Goal: Use online tool/utility: Utilize a website feature to perform a specific function

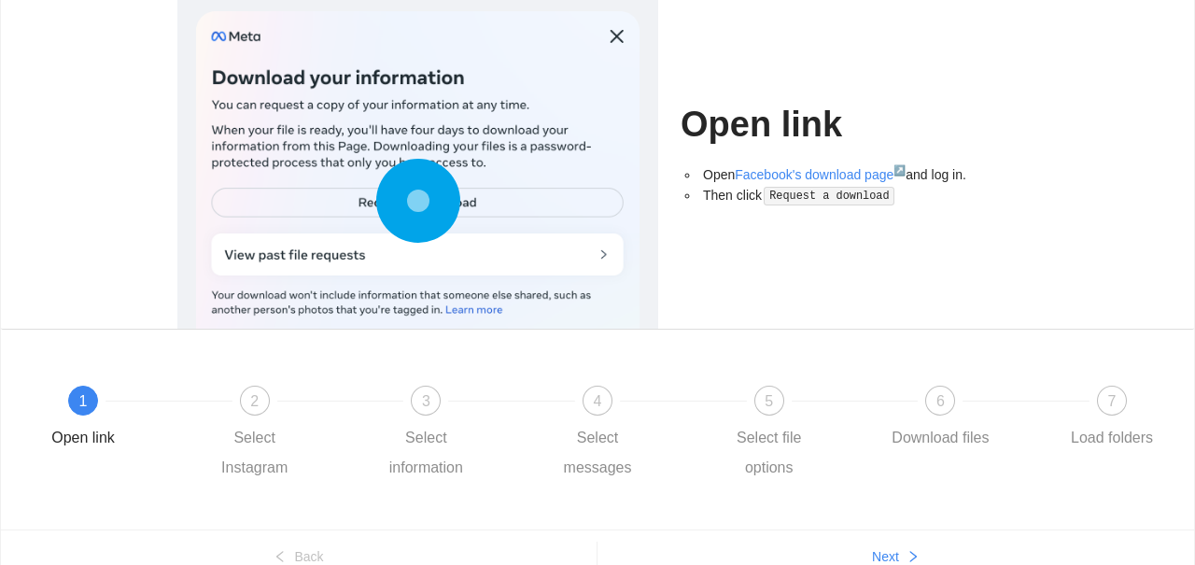
scroll to position [126, 0]
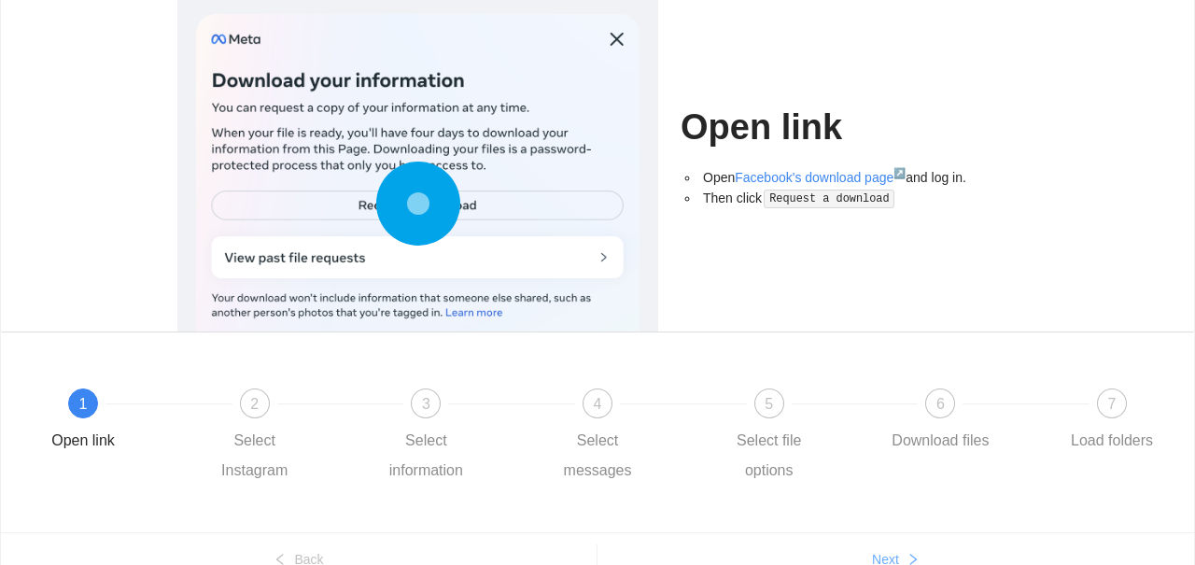
click at [881, 556] on span "Next" at bounding box center [885, 559] width 27 height 21
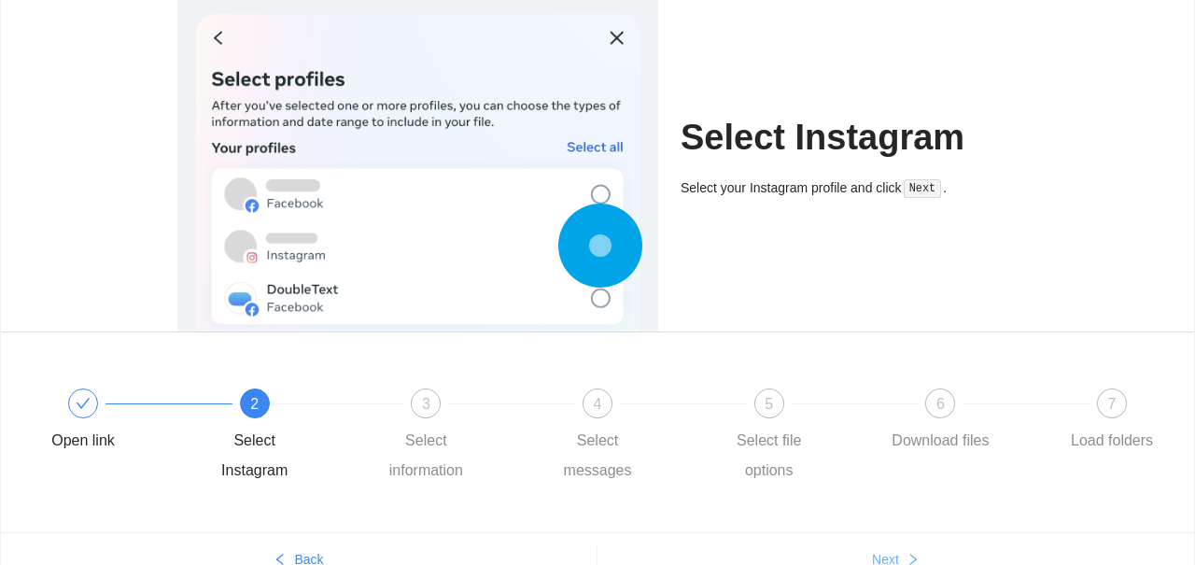
click at [881, 556] on span "Next" at bounding box center [885, 559] width 27 height 21
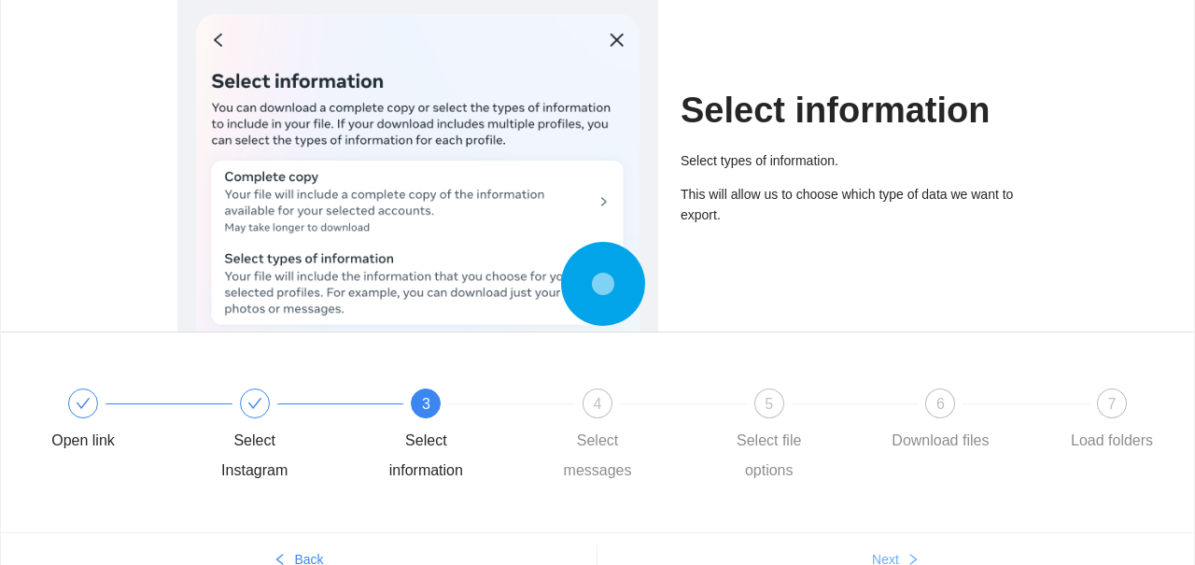
click at [889, 564] on span "Next" at bounding box center [885, 559] width 27 height 21
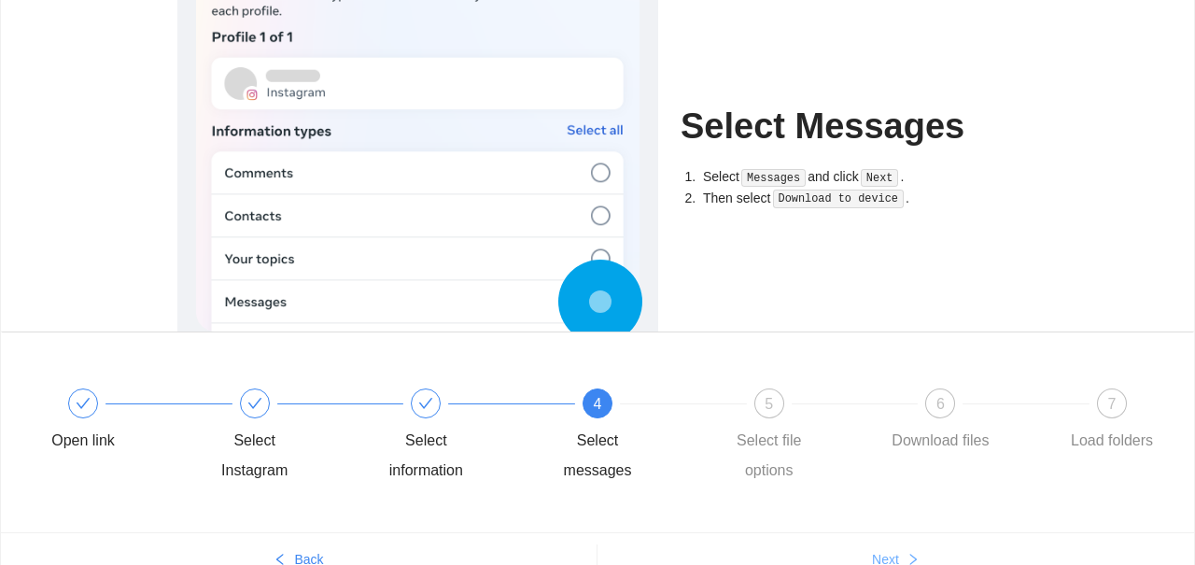
click at [889, 564] on span "Next" at bounding box center [885, 559] width 27 height 21
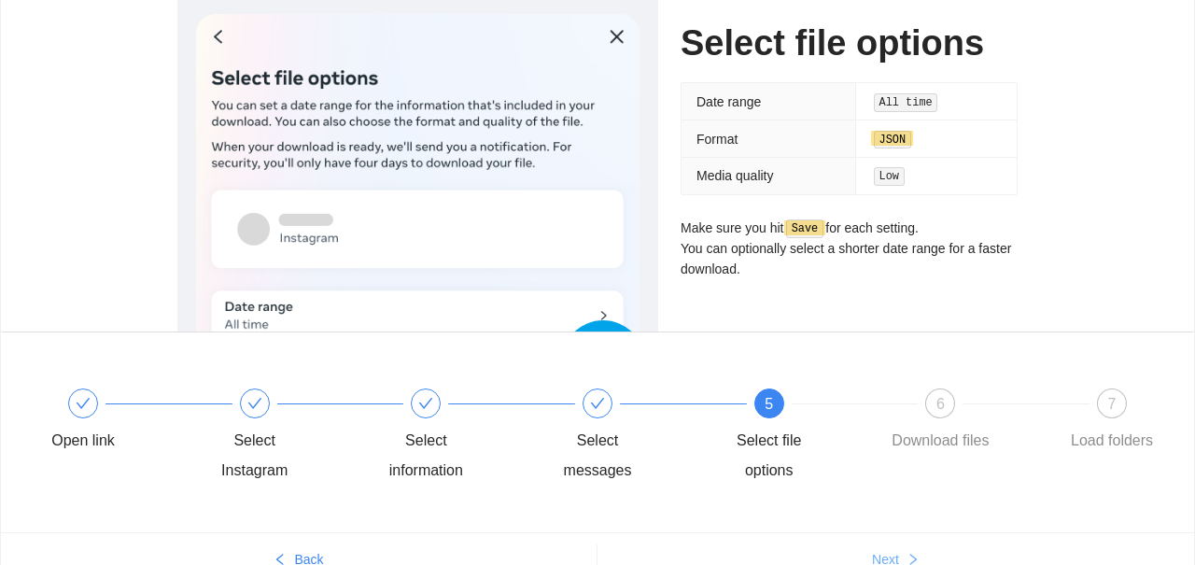
click at [913, 556] on icon "right" at bounding box center [912, 559] width 13 height 13
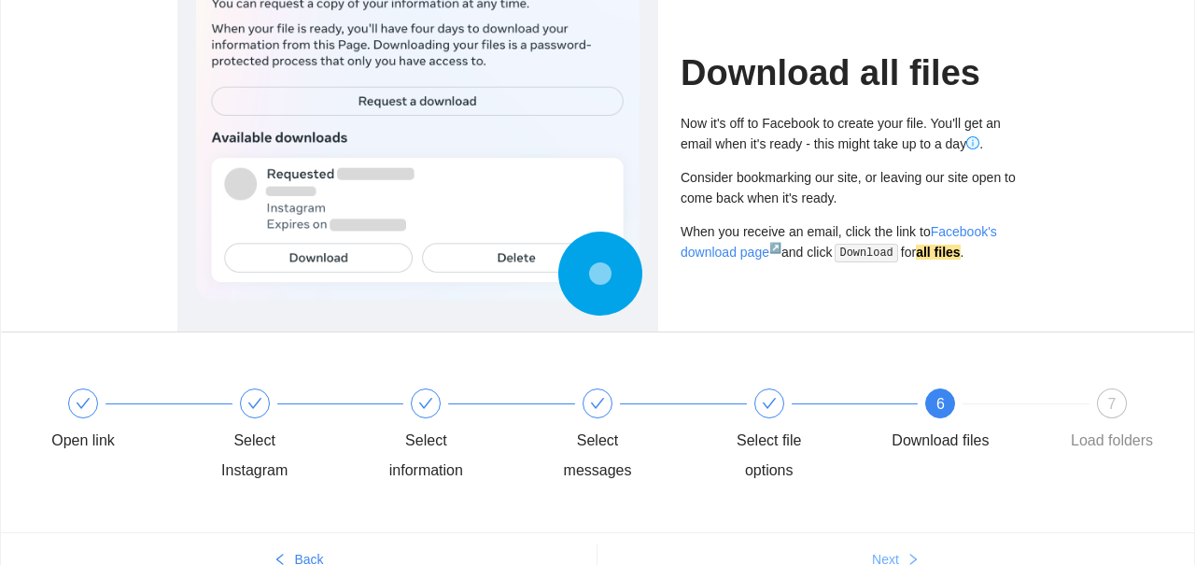
click at [913, 555] on icon "right" at bounding box center [912, 559] width 13 height 13
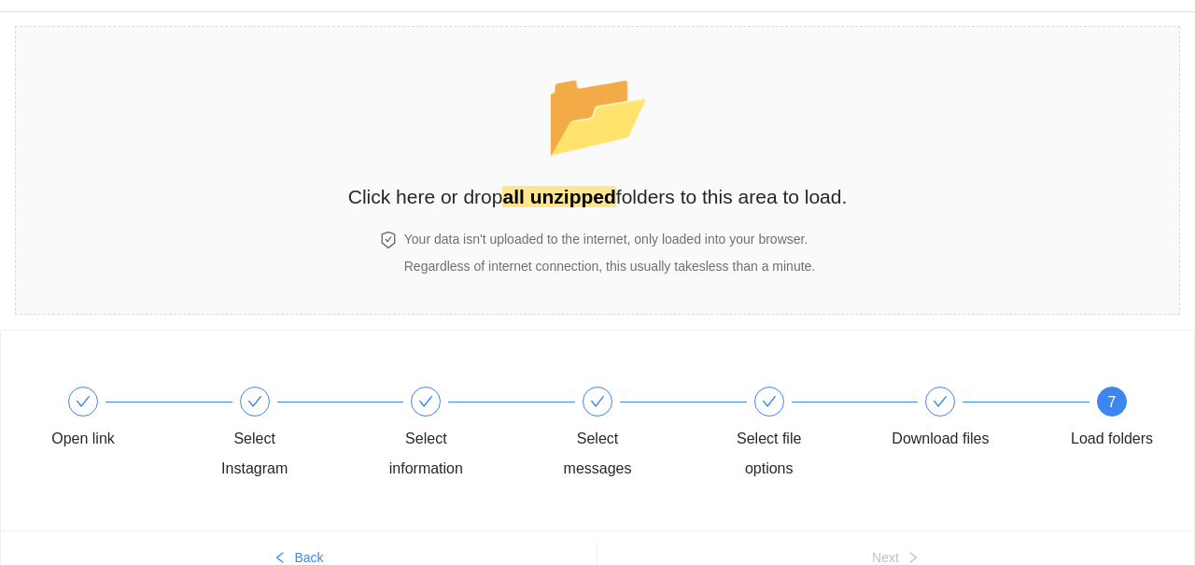
scroll to position [0, 0]
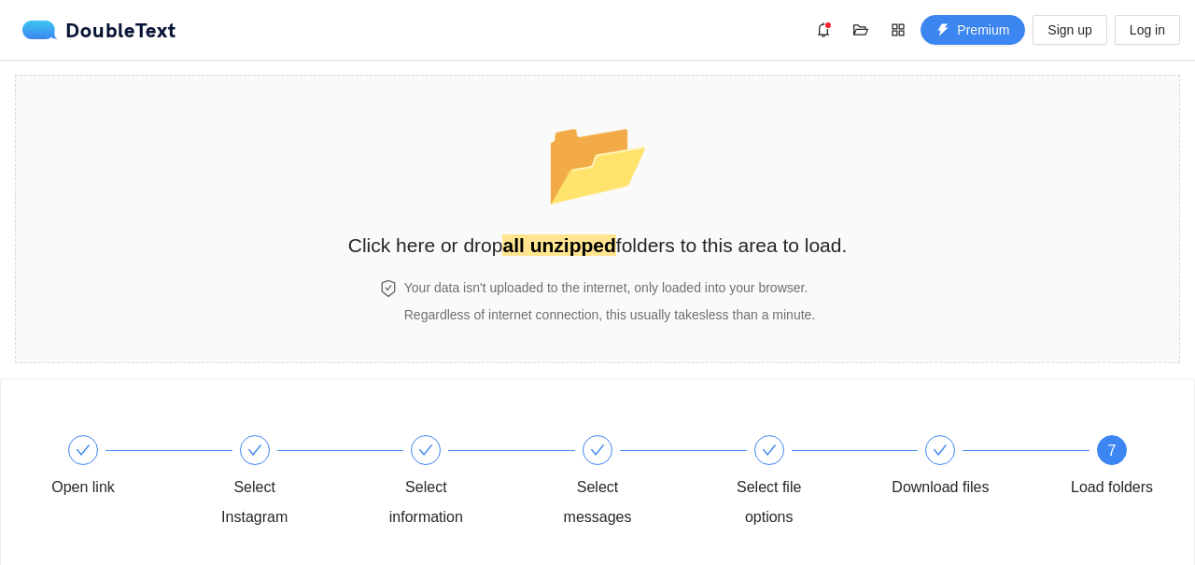
click at [859, 218] on section "📂 Click here or drop all unzipped folders to this area to load. Your data isn't…" at bounding box center [597, 219] width 1165 height 288
click at [807, 188] on div "📂 Click here or drop all unzipped folders to this area to load." at bounding box center [597, 177] width 499 height 166
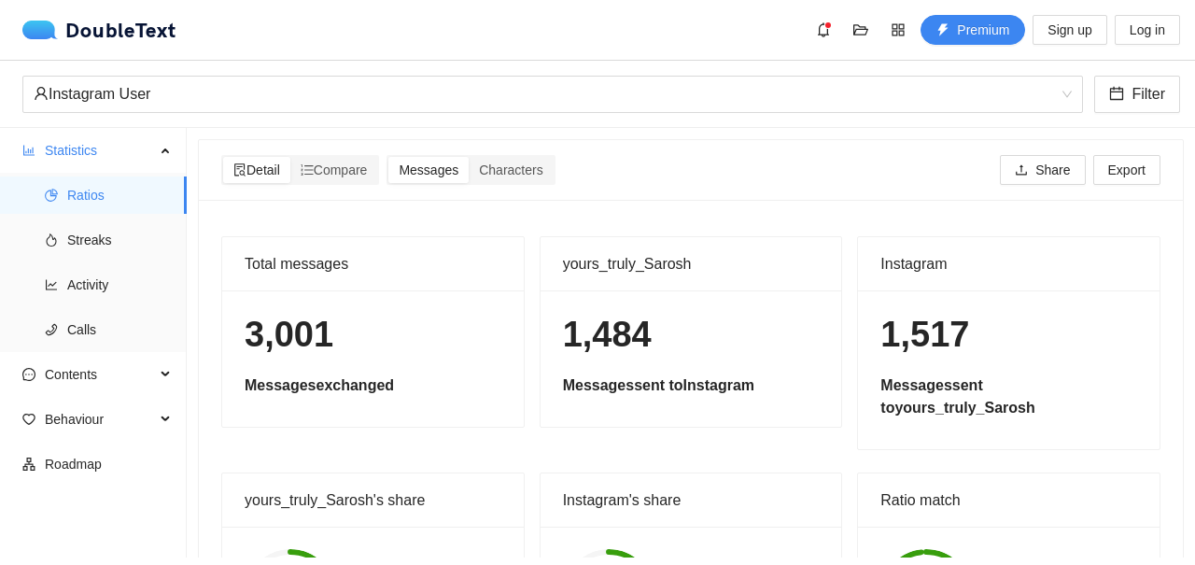
click at [101, 245] on span "Streaks" at bounding box center [119, 239] width 105 height 37
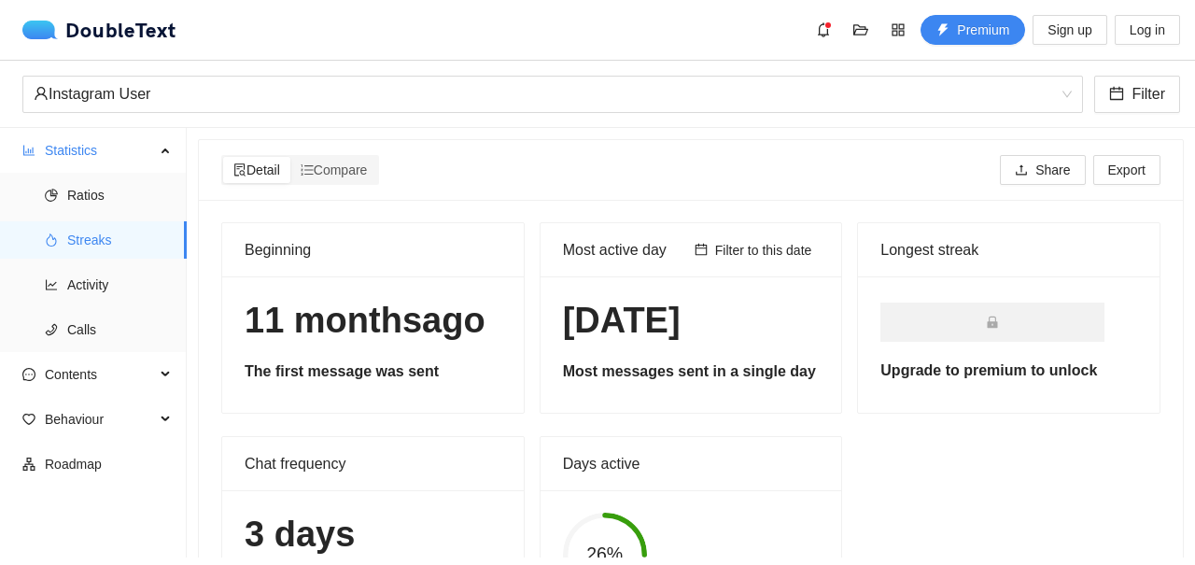
click at [128, 373] on span "Contents" at bounding box center [100, 374] width 110 height 37
click at [142, 560] on span "Behaviour" at bounding box center [100, 553] width 110 height 37
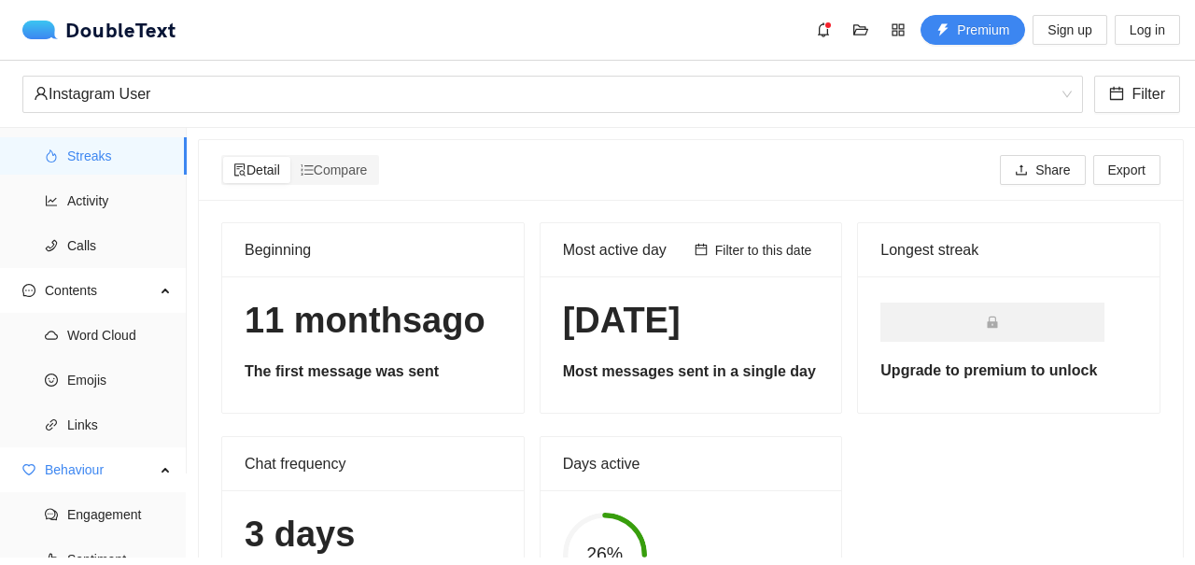
scroll to position [105, 0]
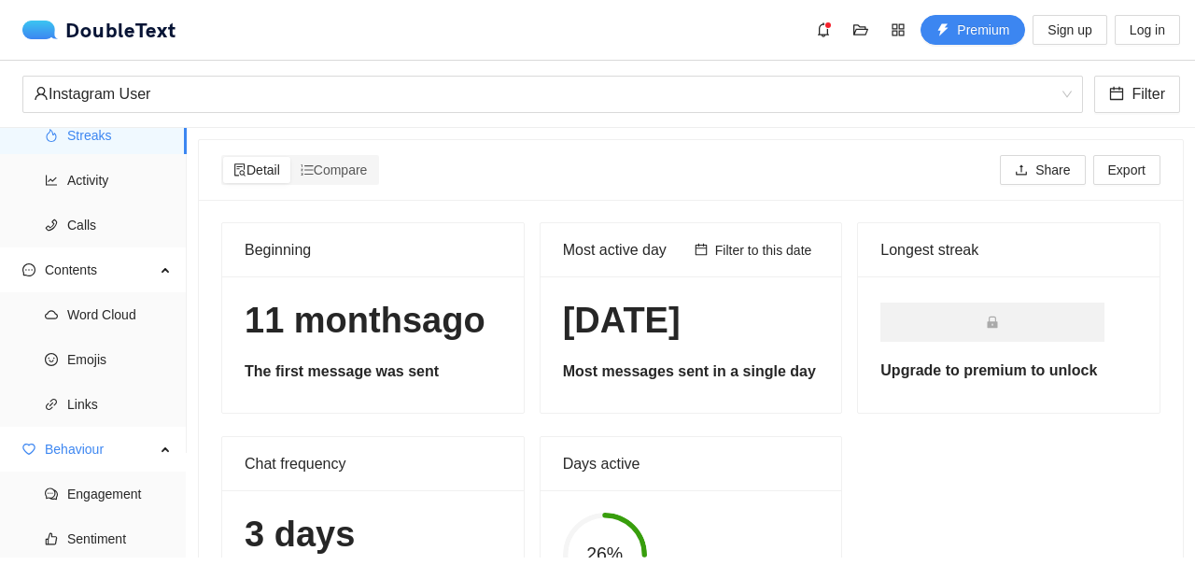
click at [103, 493] on span "Engagement" at bounding box center [119, 493] width 105 height 37
